Goal: Navigation & Orientation: Go to known website

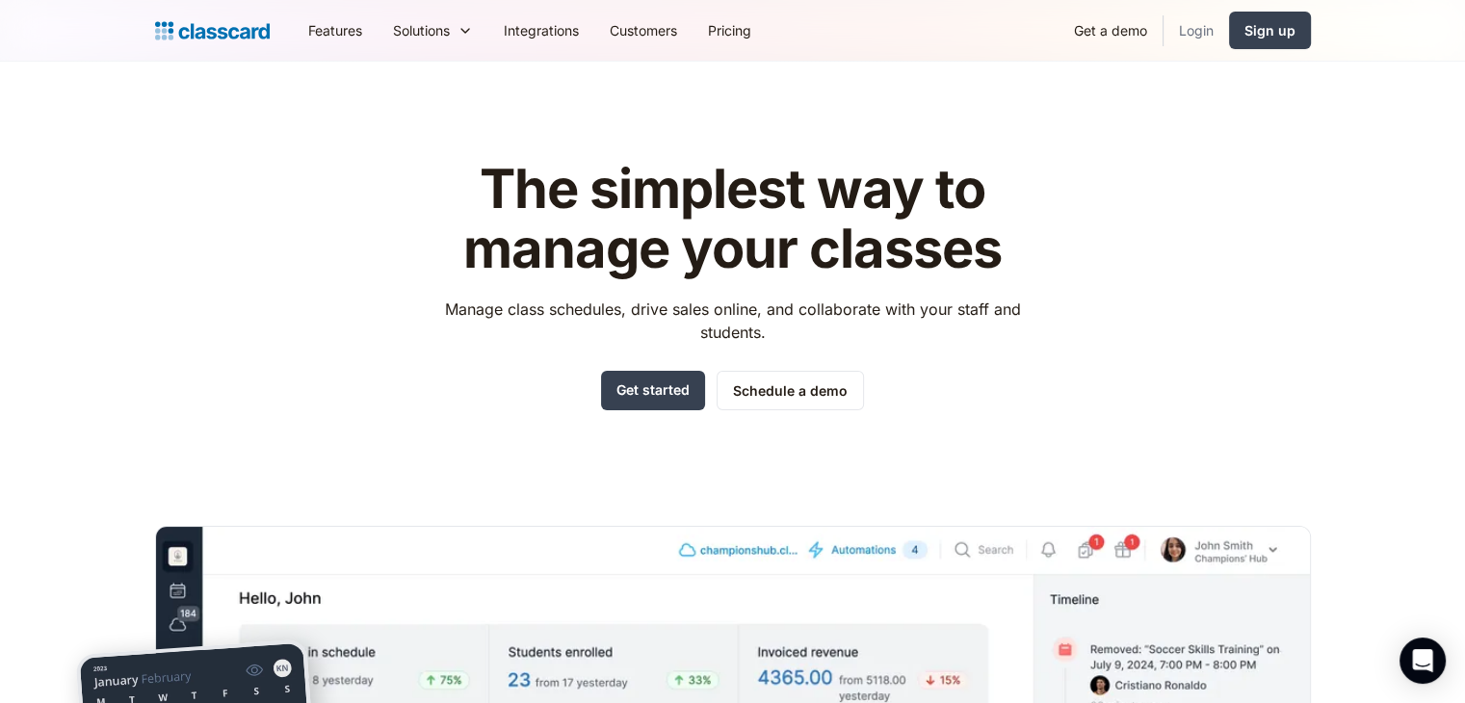
click at [1210, 41] on link "Login" at bounding box center [1197, 30] width 66 height 43
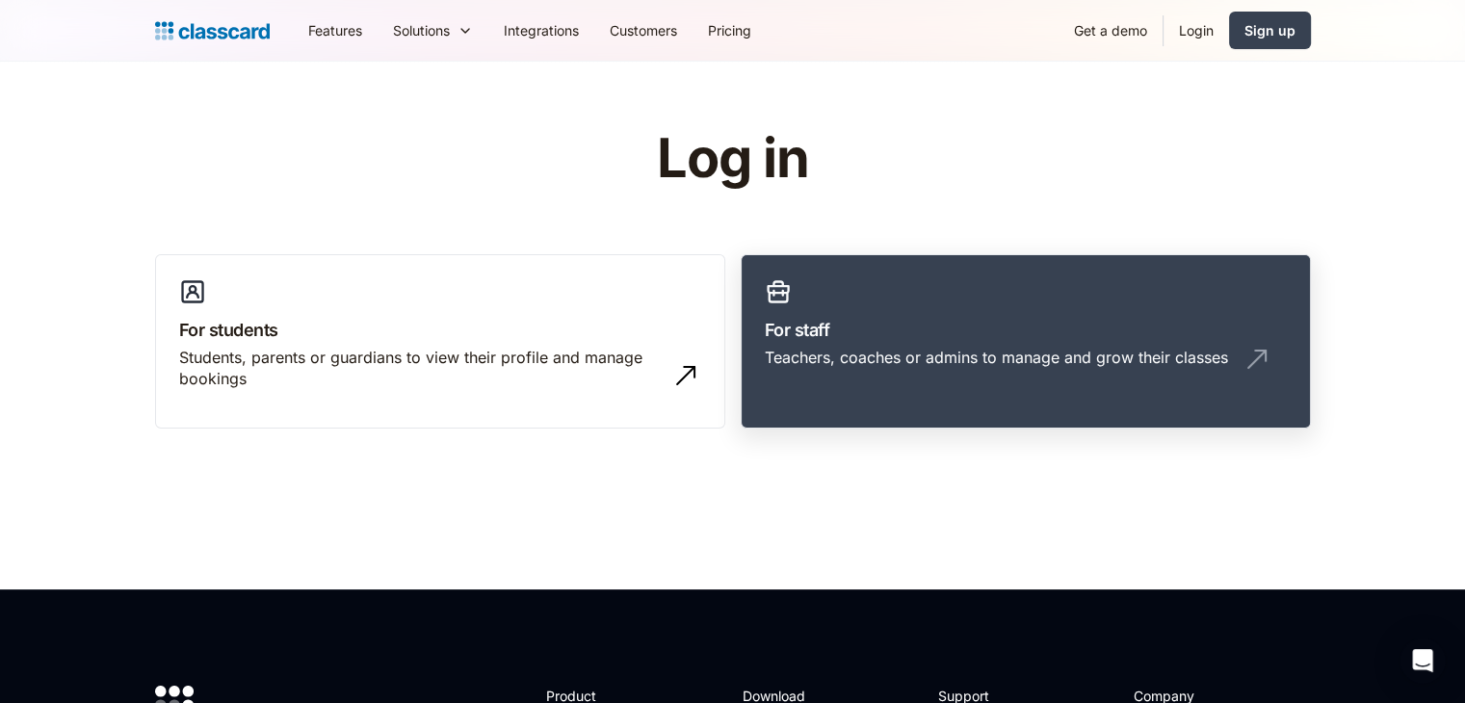
click at [925, 339] on h3 "For staff" at bounding box center [1026, 330] width 522 height 26
